Goal: Use online tool/utility: Utilize a website feature to perform a specific function

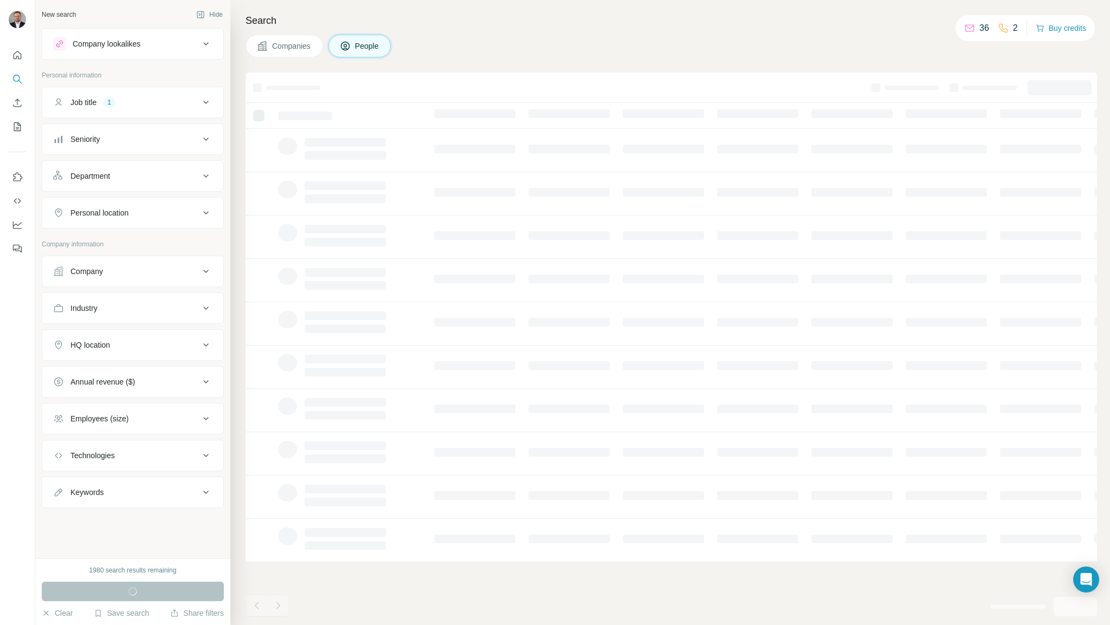
click at [134, 212] on div "Personal location" at bounding box center [126, 213] width 146 height 11
click at [124, 239] on input "text" at bounding box center [132, 240] width 159 height 20
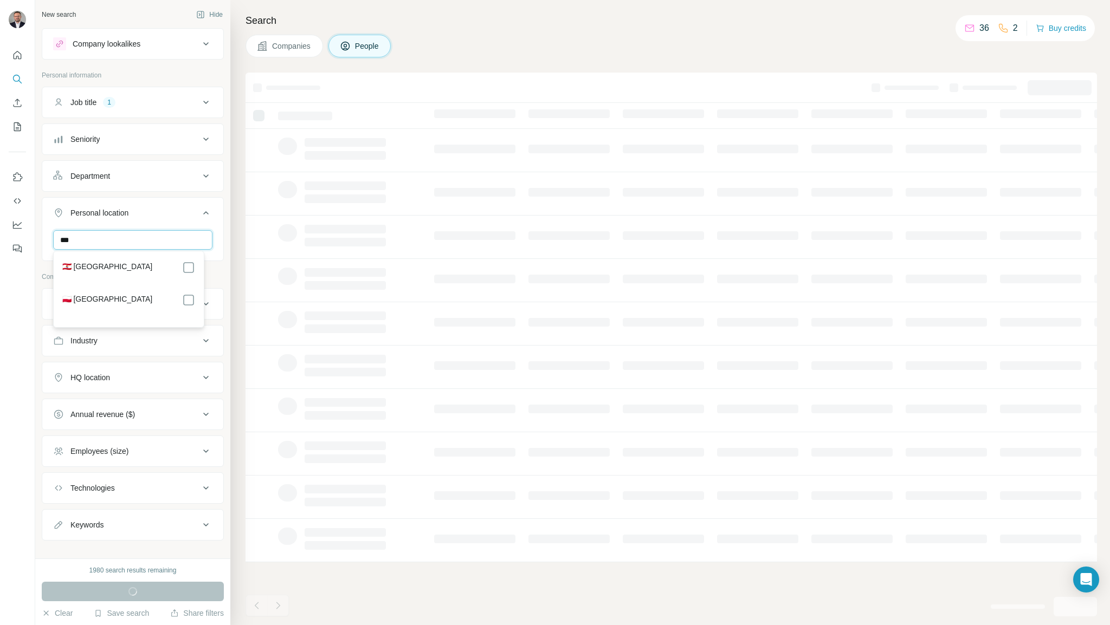
type input "***"
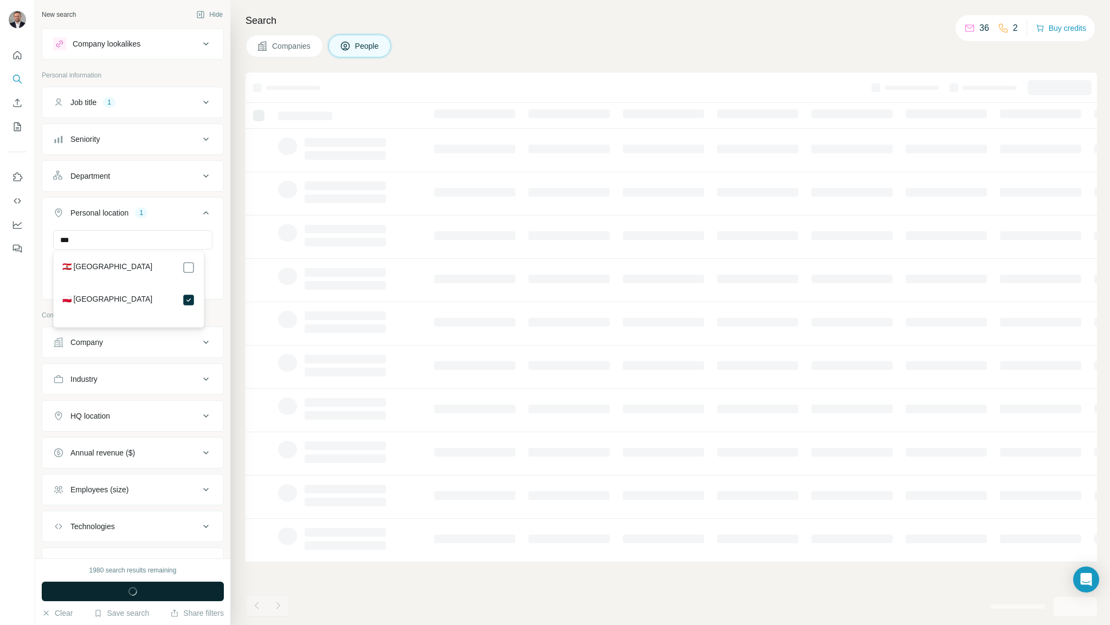
click at [138, 592] on span "button" at bounding box center [132, 591] width 39 height 11
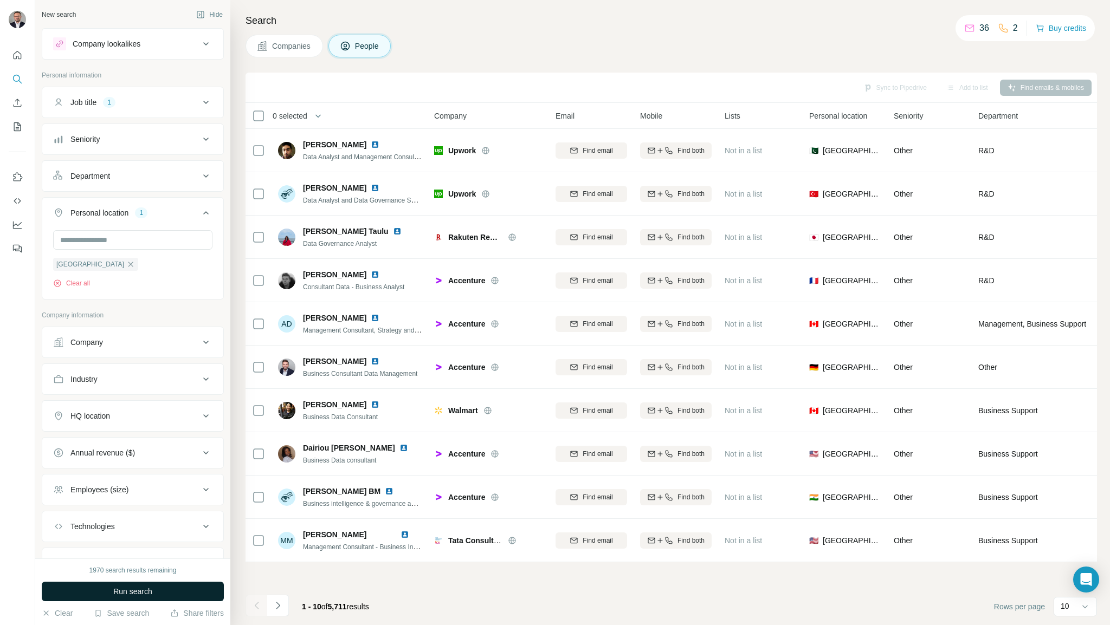
click at [138, 592] on span "Run search" at bounding box center [132, 591] width 39 height 11
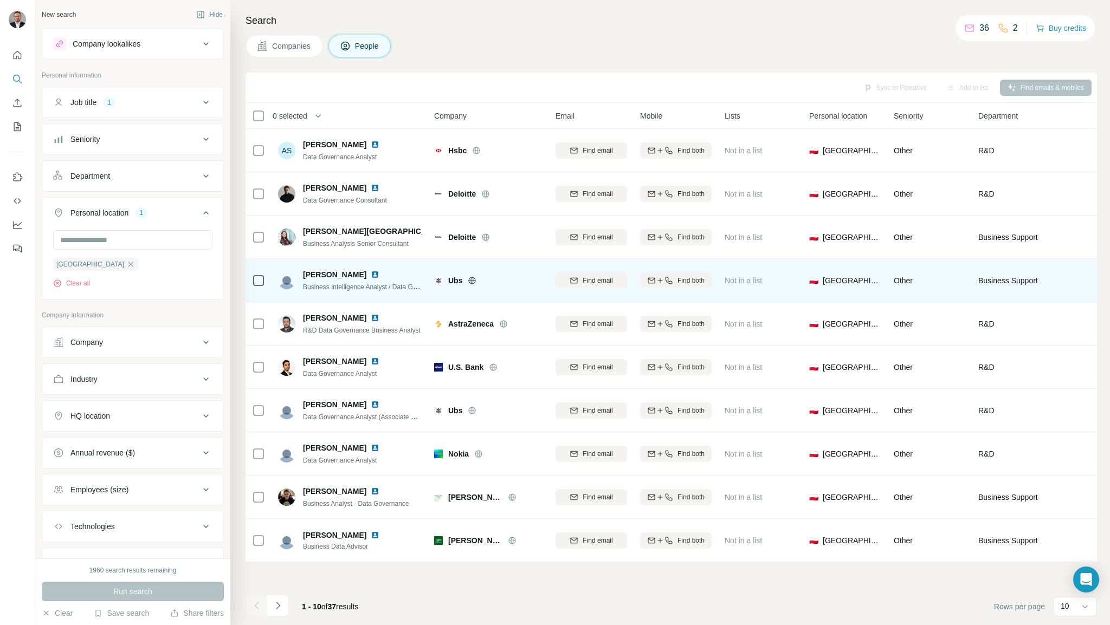
click at [371, 275] on img at bounding box center [375, 274] width 9 height 9
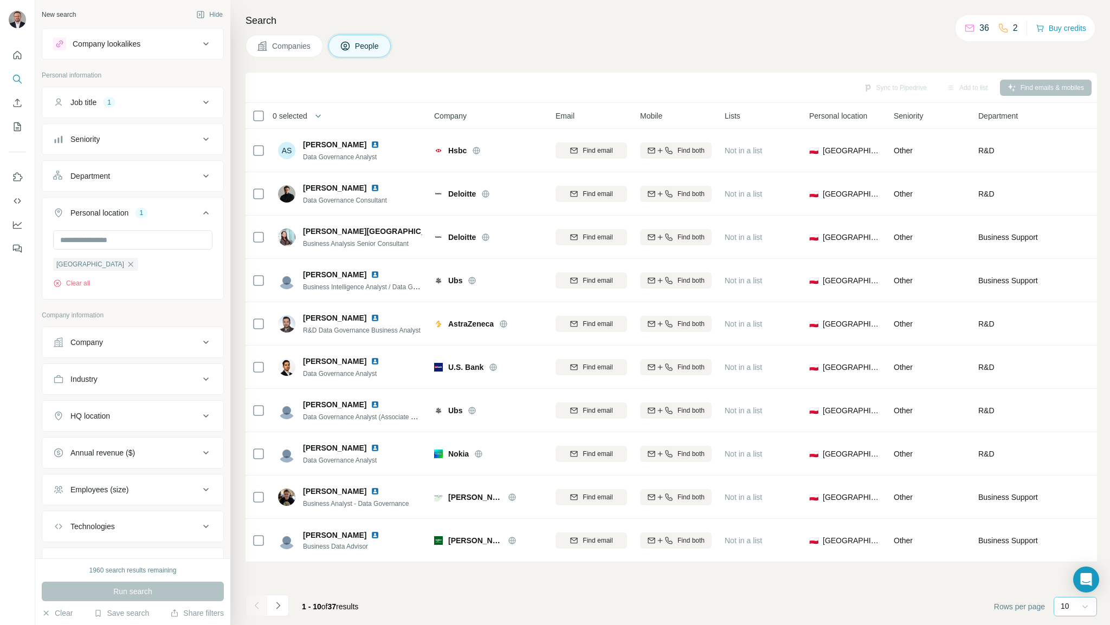
click at [1084, 607] on icon at bounding box center [1085, 607] width 11 height 11
click at [1068, 547] on p "40" at bounding box center [1067, 543] width 9 height 11
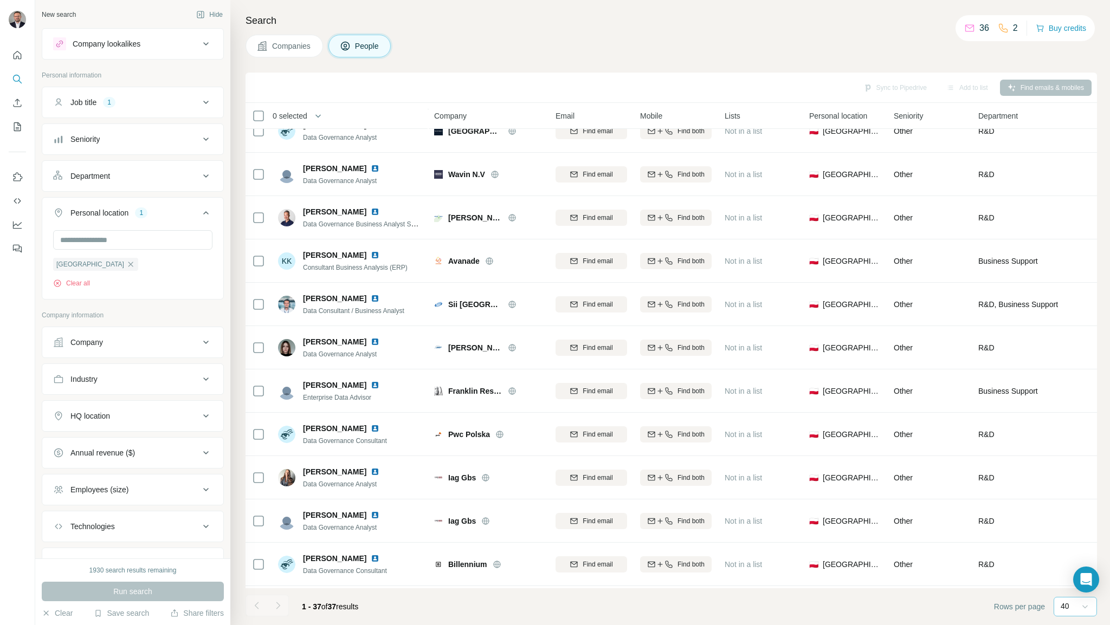
scroll to position [1150, 0]
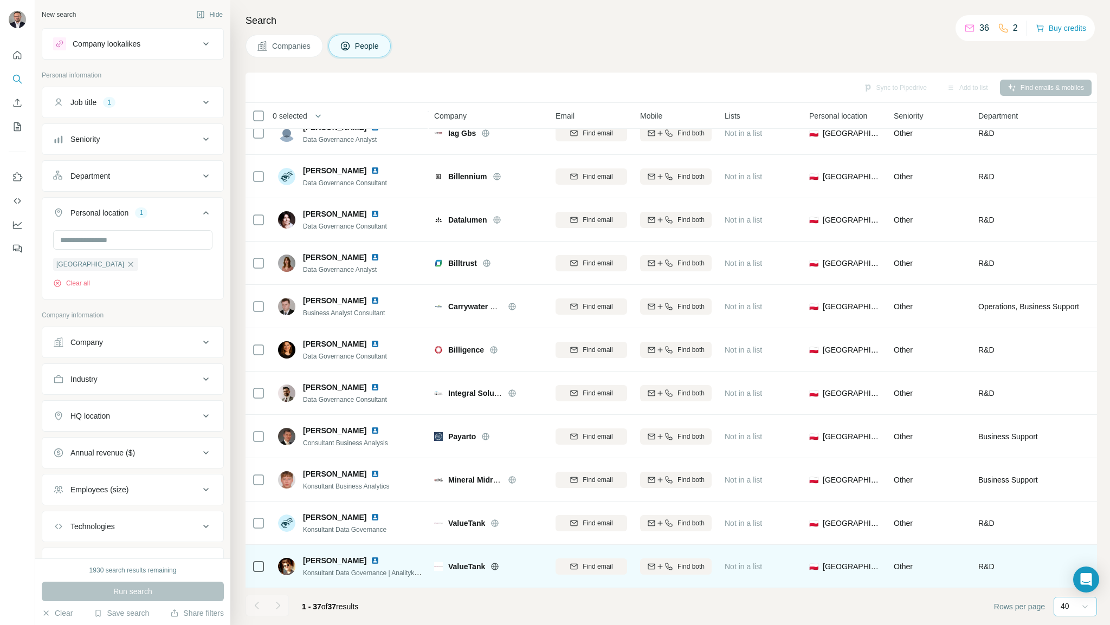
click at [379, 557] on img at bounding box center [375, 561] width 9 height 9
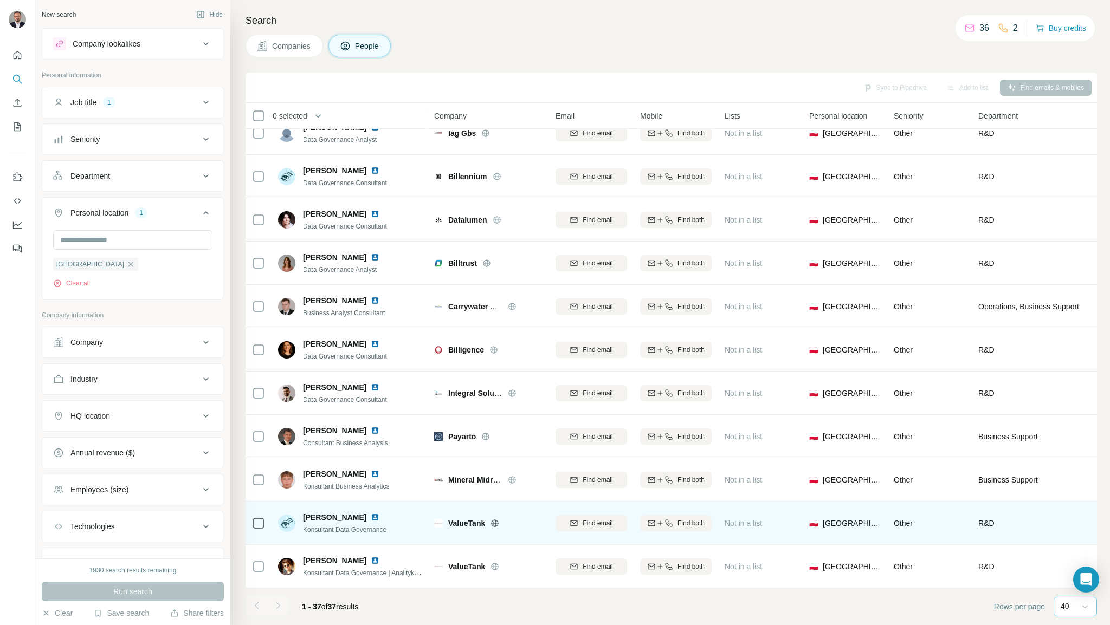
click at [371, 513] on img at bounding box center [375, 517] width 9 height 9
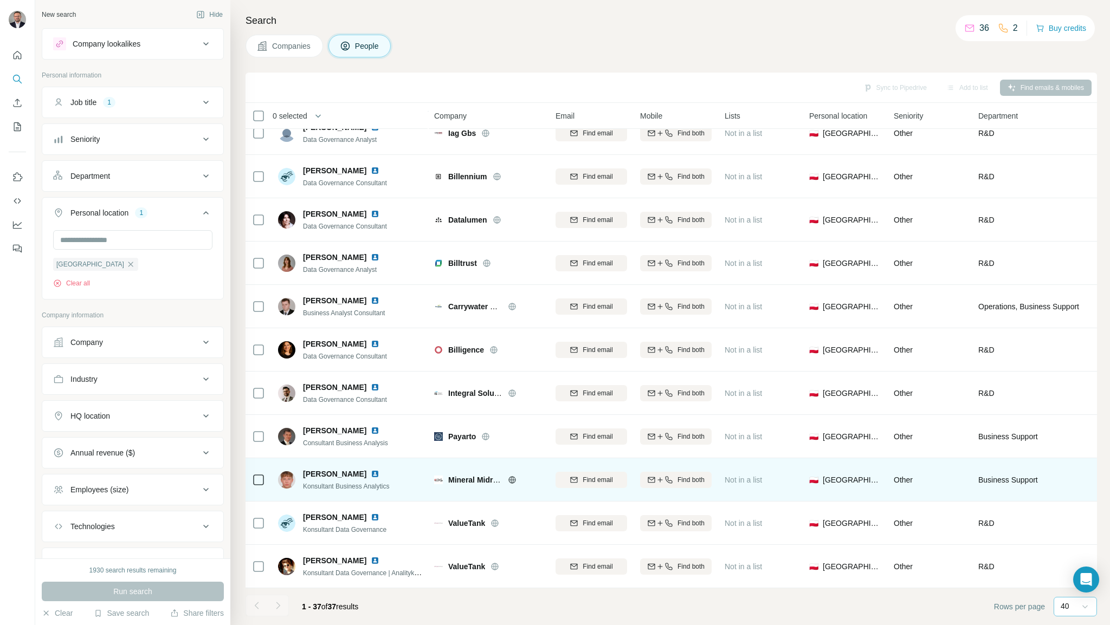
click at [379, 470] on img at bounding box center [375, 474] width 9 height 9
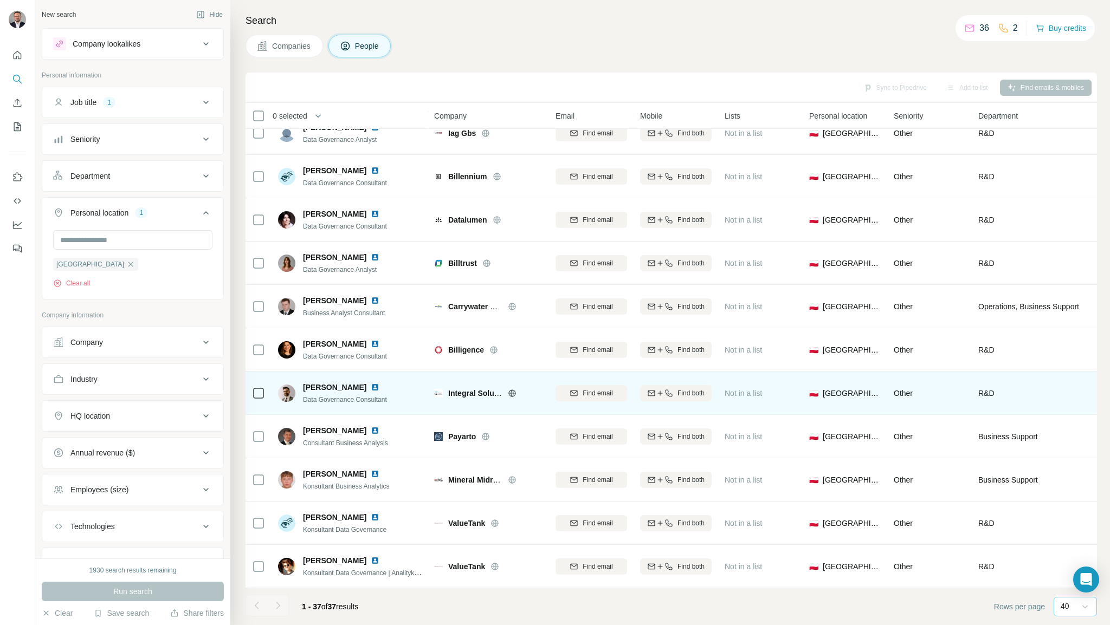
click at [371, 383] on img at bounding box center [375, 387] width 9 height 9
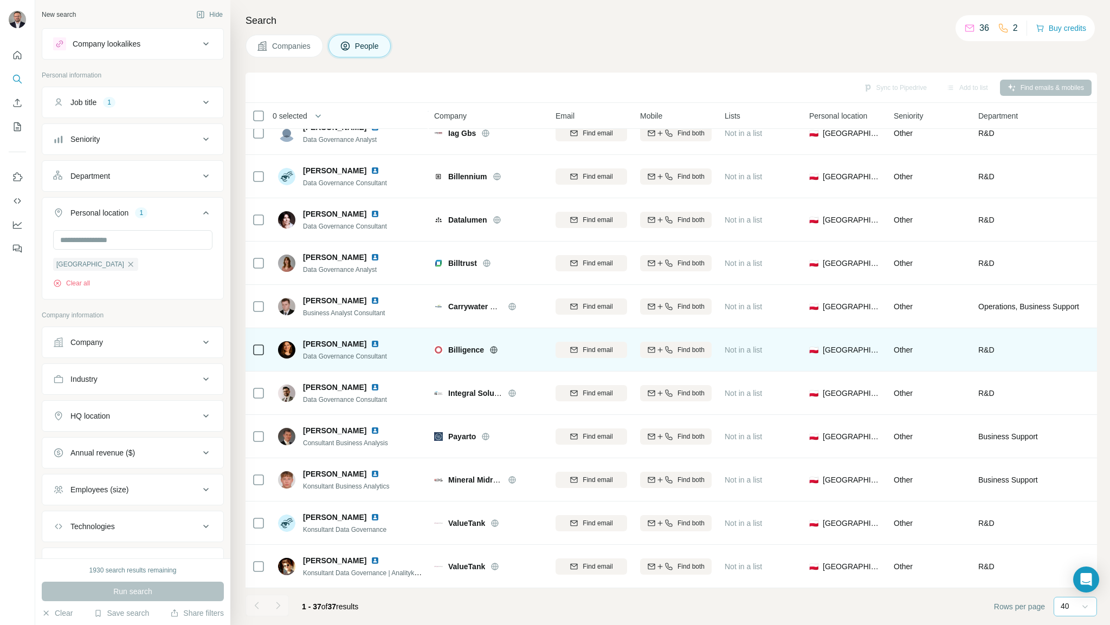
click at [378, 340] on img at bounding box center [375, 344] width 9 height 9
